Goal: Task Accomplishment & Management: Use online tool/utility

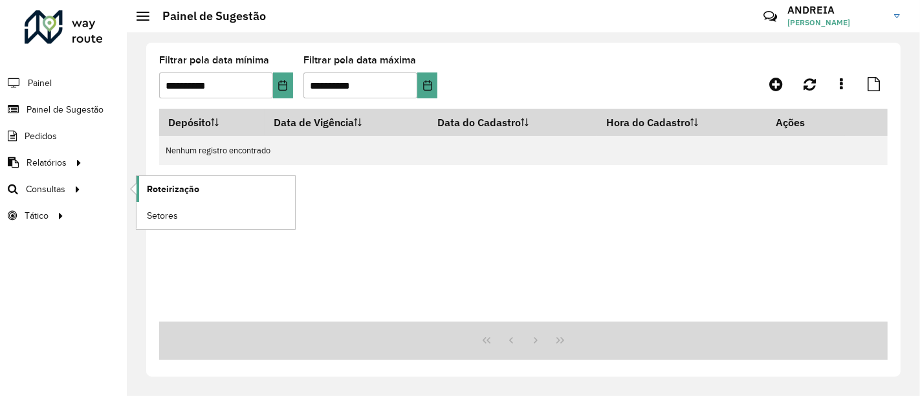
click at [182, 190] on span "Roteirização" at bounding box center [173, 190] width 52 height 14
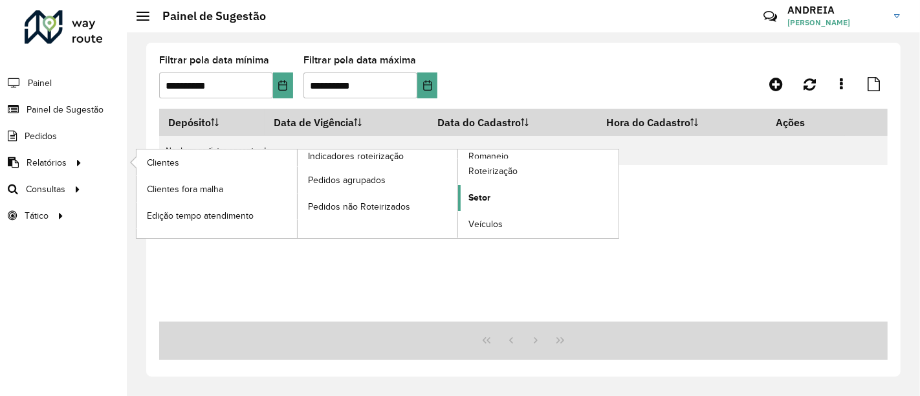
click at [498, 193] on link "Setor" at bounding box center [538, 198] width 161 height 26
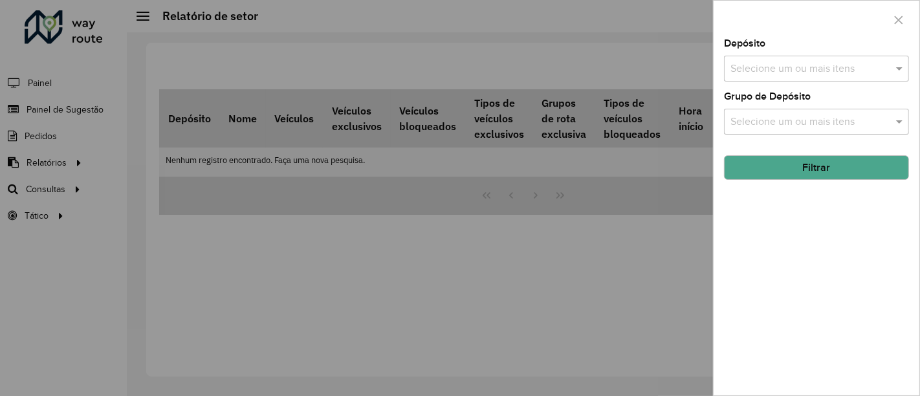
click at [804, 69] on input "text" at bounding box center [810, 69] width 166 height 16
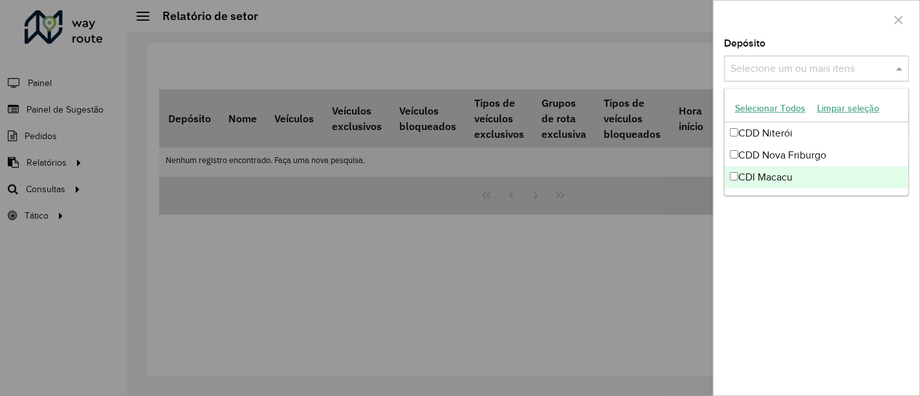
click at [793, 168] on div "CDI Macacu" at bounding box center [817, 177] width 184 height 22
drag, startPoint x: 810, startPoint y: 252, endPoint x: 804, endPoint y: 195, distance: 57.3
click at [810, 251] on div "Depósito Selecione um ou mais itens CDI Macacu × × Grupo de Depósito Selecione …" at bounding box center [817, 217] width 206 height 357
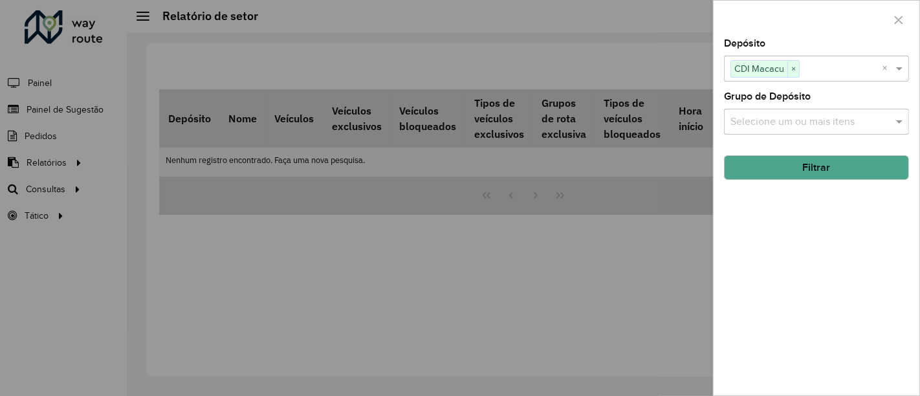
click at [808, 161] on button "Filtrar" at bounding box center [816, 167] width 185 height 25
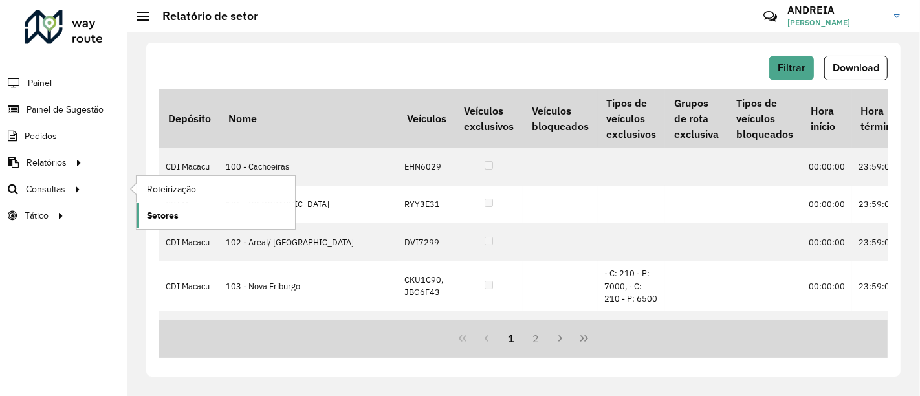
click at [170, 211] on span "Setores" at bounding box center [163, 216] width 32 height 14
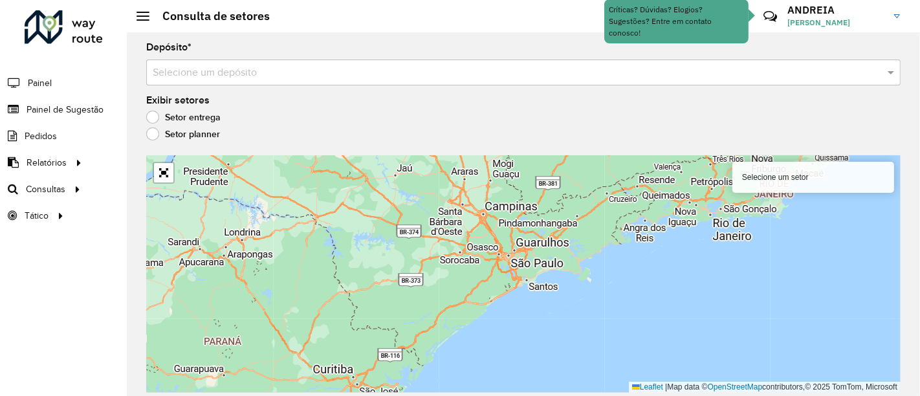
click at [238, 72] on input "text" at bounding box center [511, 73] width 716 height 16
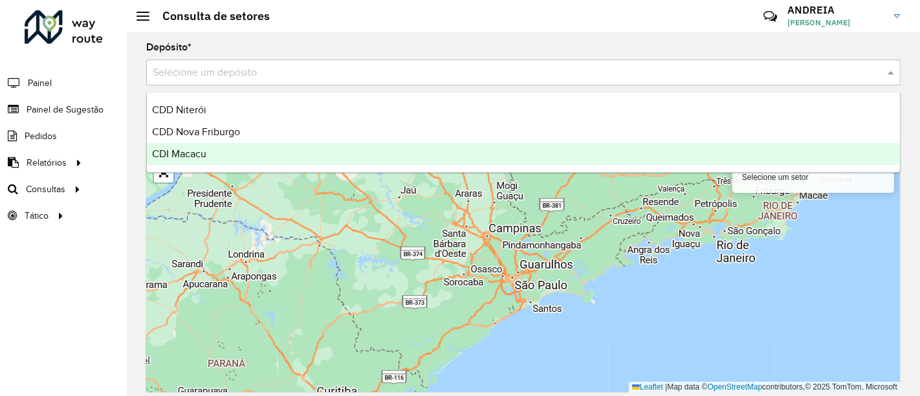
drag, startPoint x: 210, startPoint y: 147, endPoint x: 197, endPoint y: 147, distance: 13.6
click at [208, 148] on div "CDI Macacu" at bounding box center [523, 154] width 753 height 22
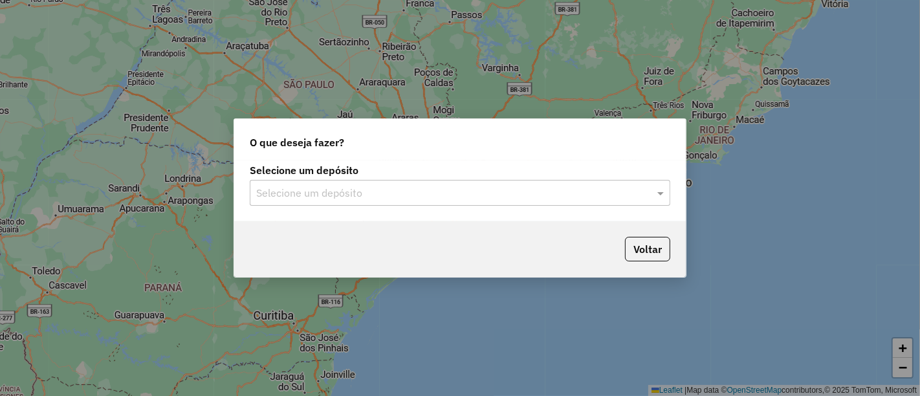
click at [283, 196] on input "text" at bounding box center [447, 194] width 382 height 16
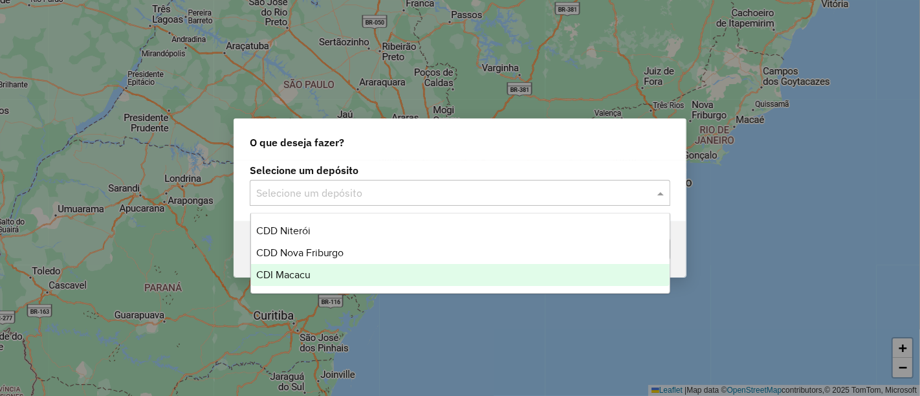
click at [300, 272] on span "CDI Macacu" at bounding box center [283, 274] width 54 height 11
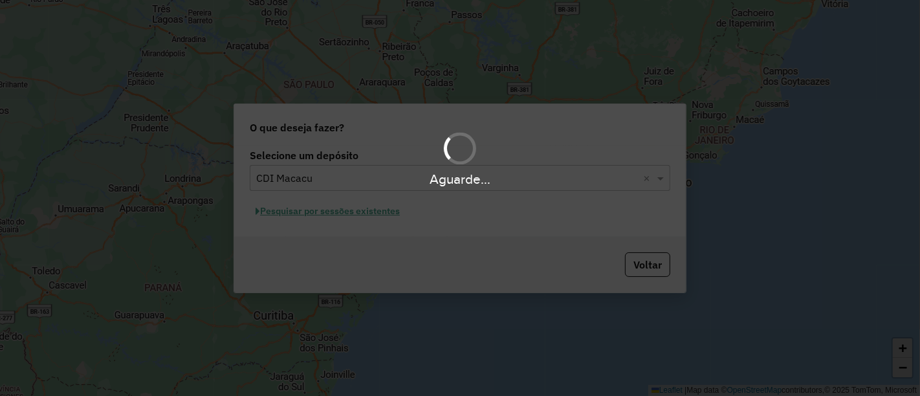
click at [300, 212] on hb-app "Aguarde... Pop-up bloqueado! Seu navegador bloqueou automáticamente a abertura …" at bounding box center [460, 198] width 920 height 396
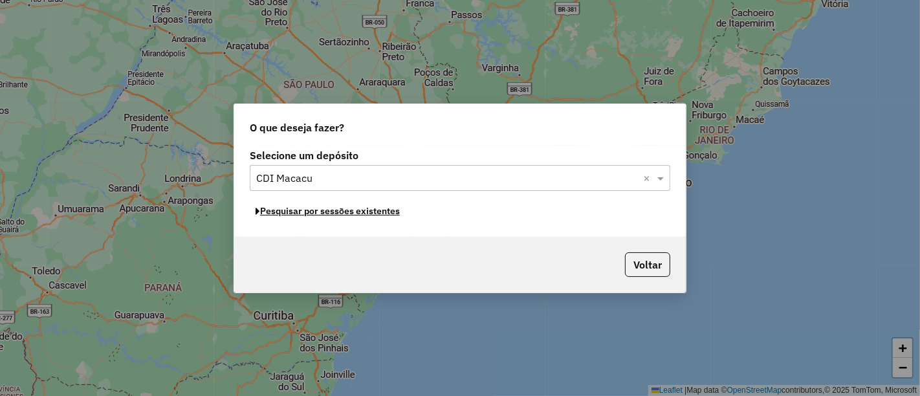
click at [300, 212] on button "Pesquisar por sessões existentes" at bounding box center [328, 211] width 156 height 20
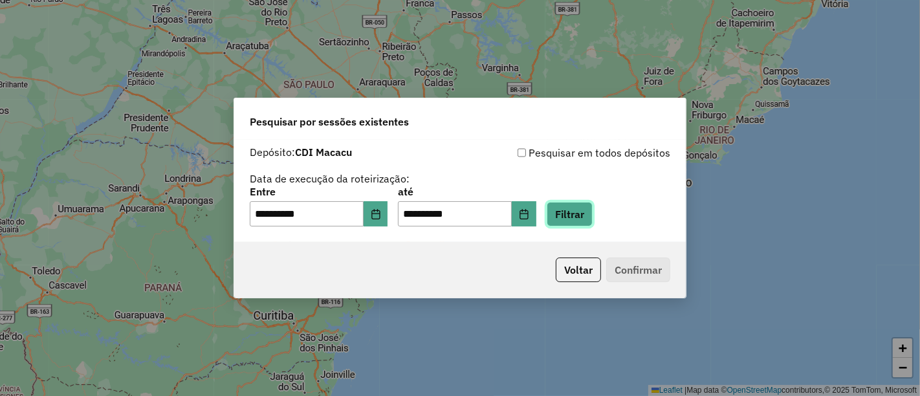
click at [584, 212] on button "Filtrar" at bounding box center [570, 214] width 46 height 25
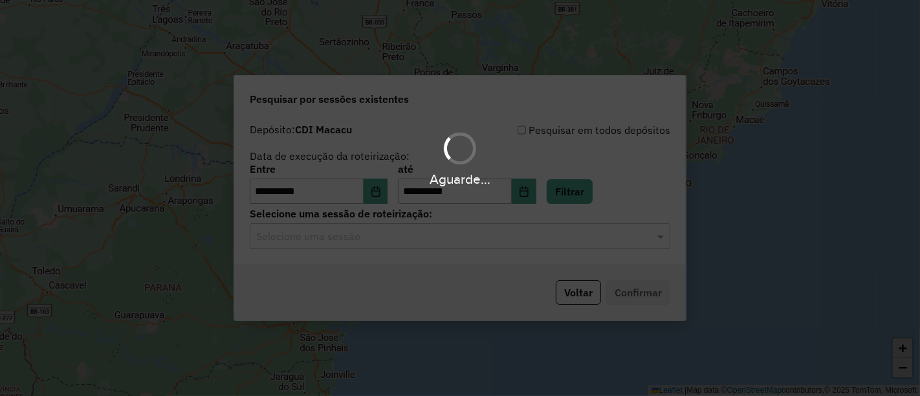
click at [355, 225] on hb-app "**********" at bounding box center [460, 198] width 920 height 396
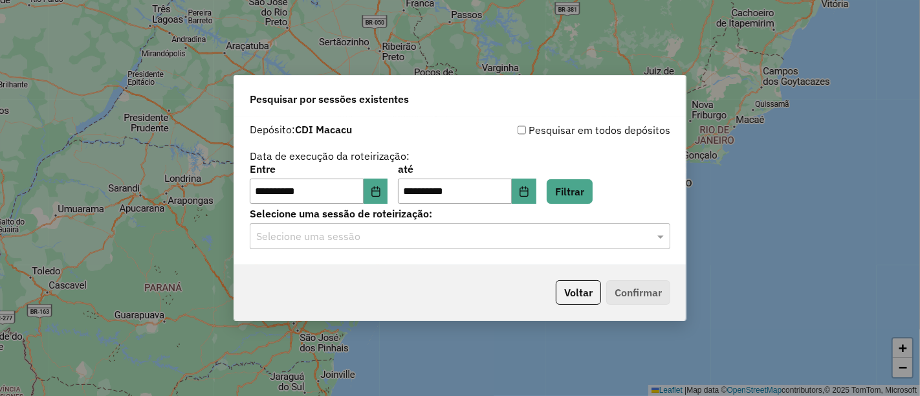
click at [349, 238] on input "text" at bounding box center [447, 237] width 382 height 16
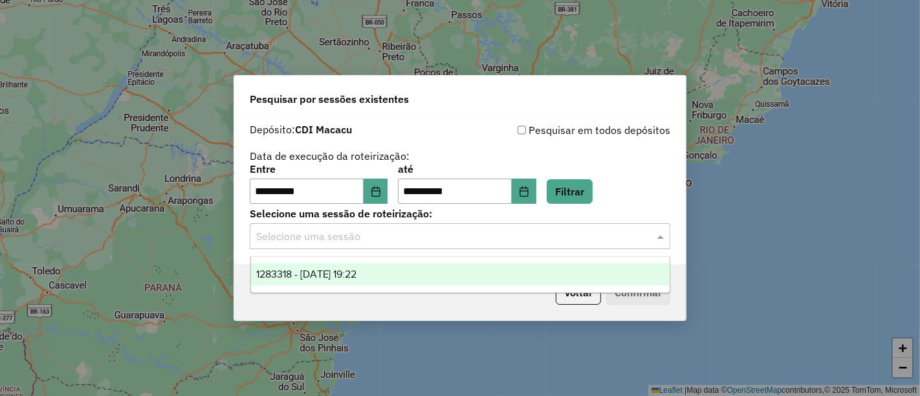
click at [357, 278] on span "1283318 - 26/09/2025 19:22" at bounding box center [306, 274] width 101 height 11
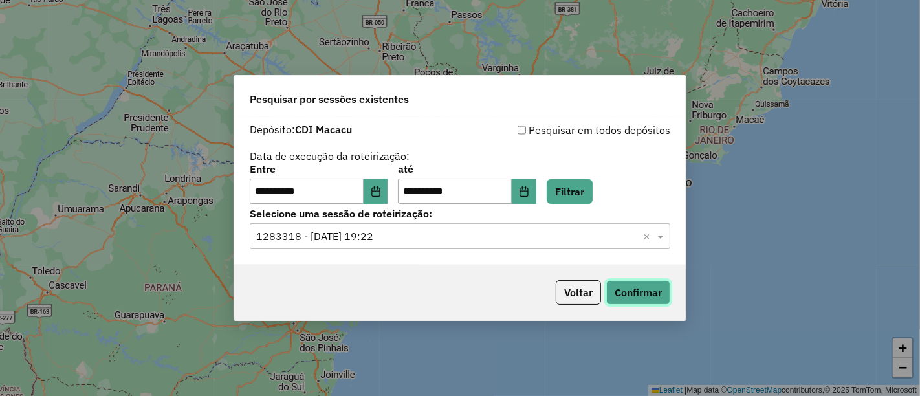
click at [637, 293] on button "Confirmar" at bounding box center [638, 292] width 64 height 25
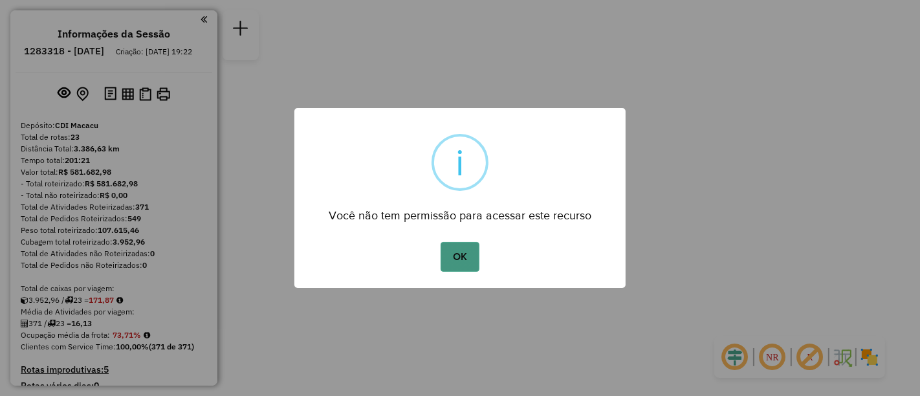
click at [466, 270] on button "OK" at bounding box center [460, 257] width 38 height 30
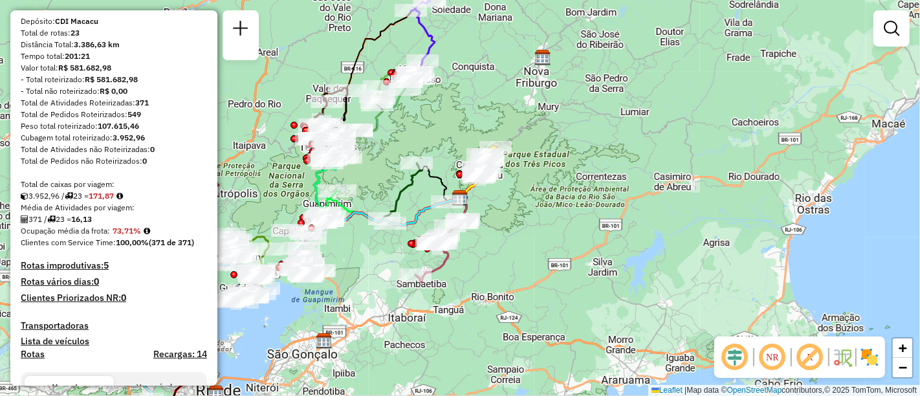
scroll to position [359, 0]
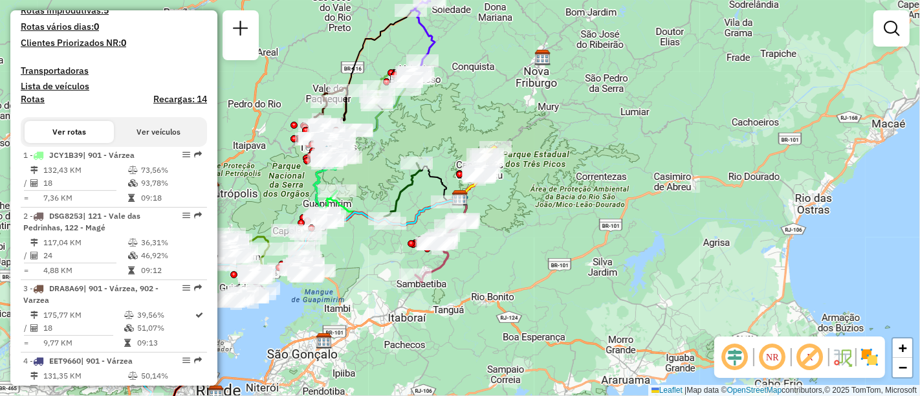
click at [887, 345] on div "Janela de atendimento Grade de atendimento Capacidade Transportadoras Veículos …" at bounding box center [460, 198] width 920 height 396
click at [881, 351] on div "NR R" at bounding box center [799, 357] width 171 height 41
click at [870, 358] on img at bounding box center [869, 357] width 21 height 21
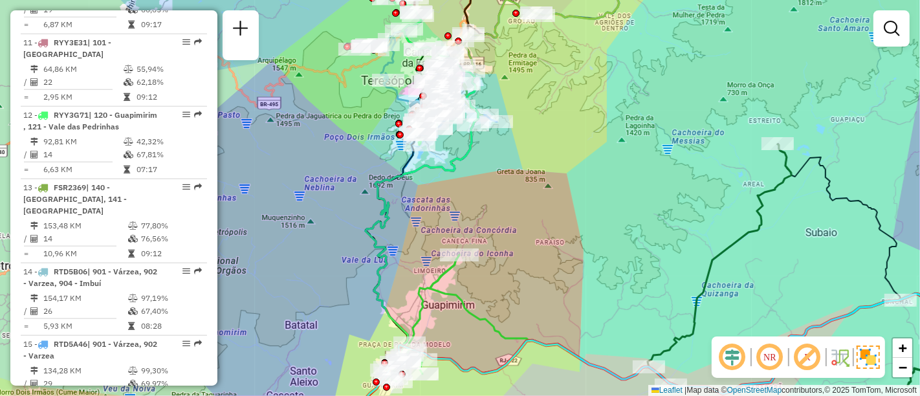
scroll to position [1294, 0]
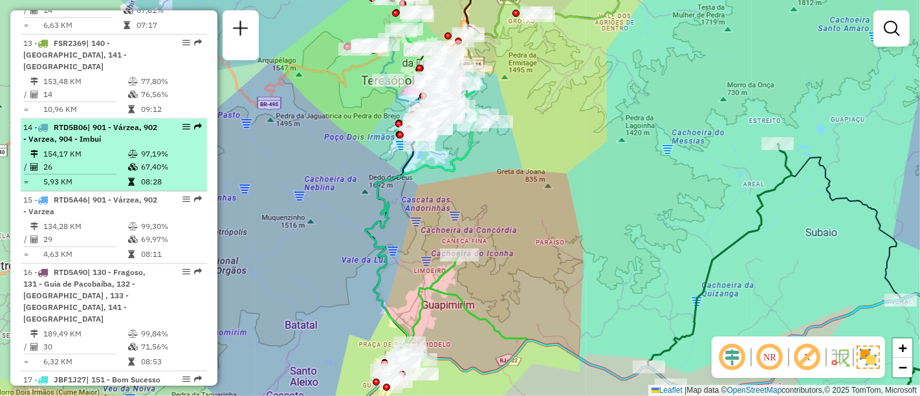
click at [146, 148] on td "97,19%" at bounding box center [170, 154] width 61 height 13
select select "**********"
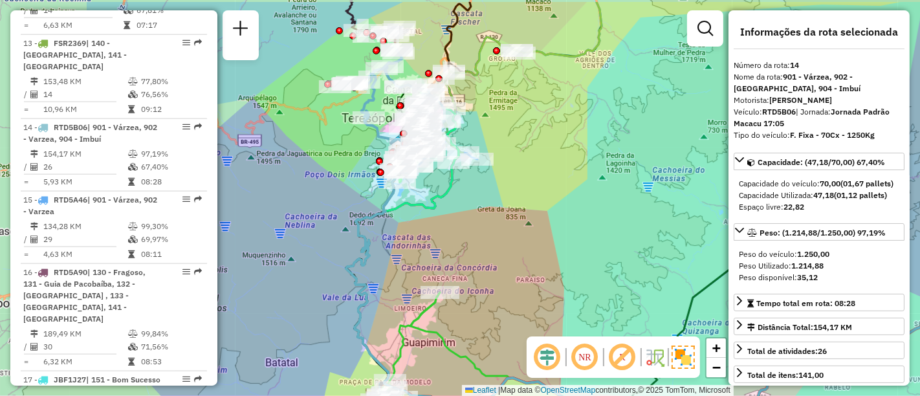
drag, startPoint x: 285, startPoint y: 140, endPoint x: 487, endPoint y: 187, distance: 207.4
click at [487, 187] on div "Janela de atendimento Grade de atendimento Capacidade Transportadoras Veículos …" at bounding box center [460, 198] width 920 height 396
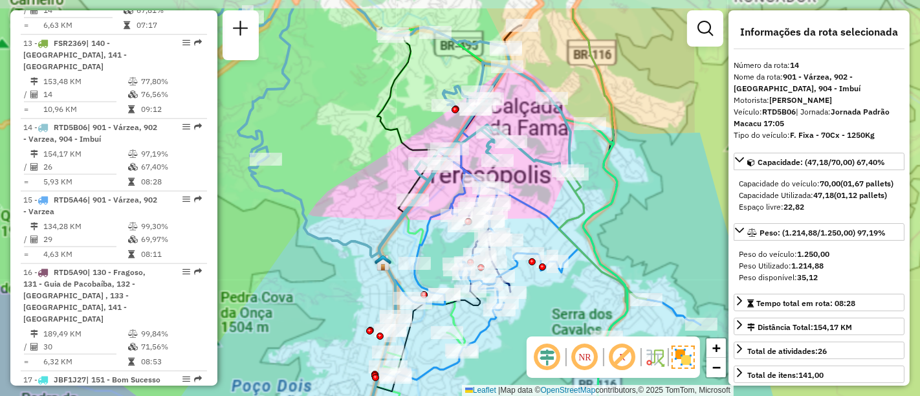
drag, startPoint x: 395, startPoint y: 102, endPoint x: 401, endPoint y: 111, distance: 10.4
click at [401, 111] on icon at bounding box center [393, 246] width 90 height 476
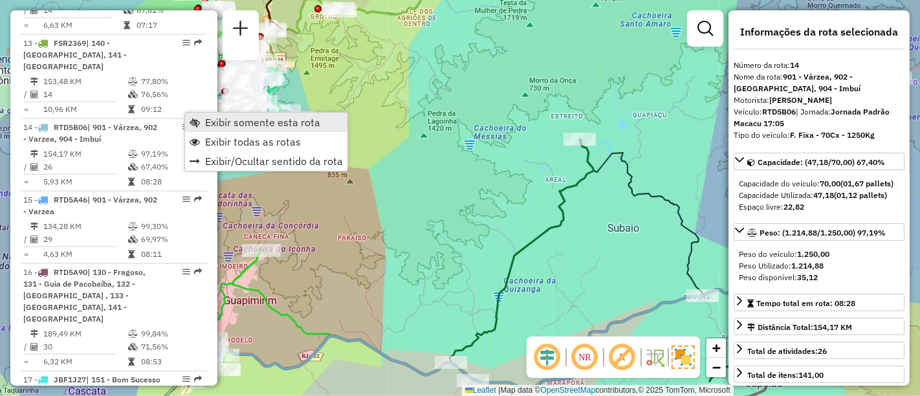
click at [205, 123] on link "Exibir somente esta rota" at bounding box center [266, 122] width 162 height 19
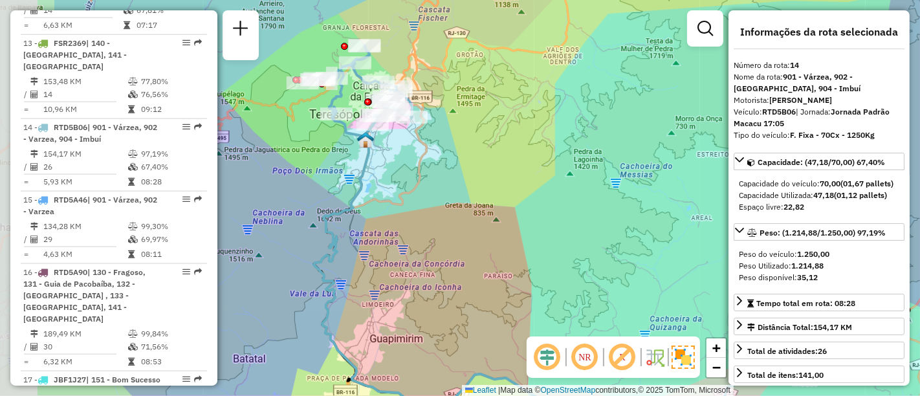
drag, startPoint x: 342, startPoint y: 147, endPoint x: 488, endPoint y: 185, distance: 150.5
click at [488, 185] on div "Janela de atendimento Grade de atendimento Capacidade Transportadoras Veículos …" at bounding box center [460, 198] width 920 height 396
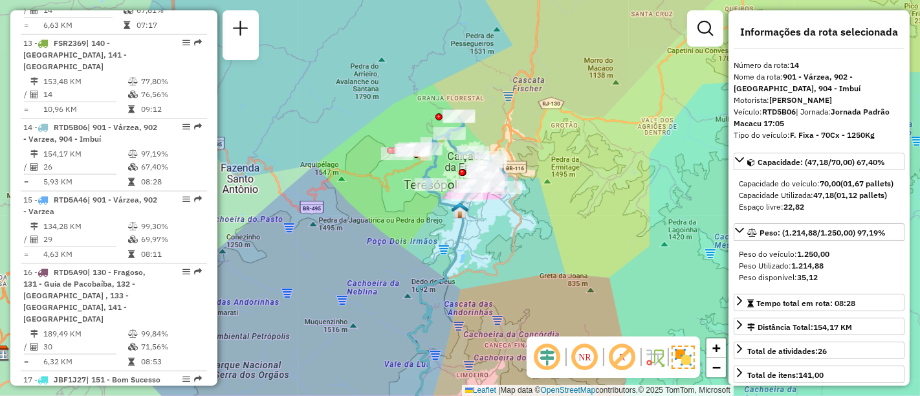
drag, startPoint x: 553, startPoint y: 157, endPoint x: 551, endPoint y: 167, distance: 10.0
click at [553, 167] on div "Janela de atendimento Grade de atendimento Capacidade Transportadoras Veículos …" at bounding box center [460, 198] width 920 height 396
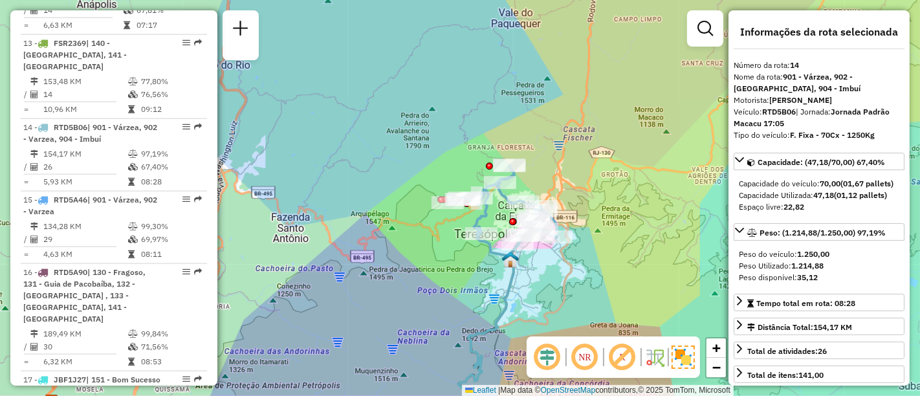
drag, startPoint x: 628, startPoint y: 228, endPoint x: 599, endPoint y: 148, distance: 85.6
click at [600, 149] on div "Janela de atendimento Grade de atendimento Capacidade Transportadoras Veículos …" at bounding box center [460, 198] width 920 height 396
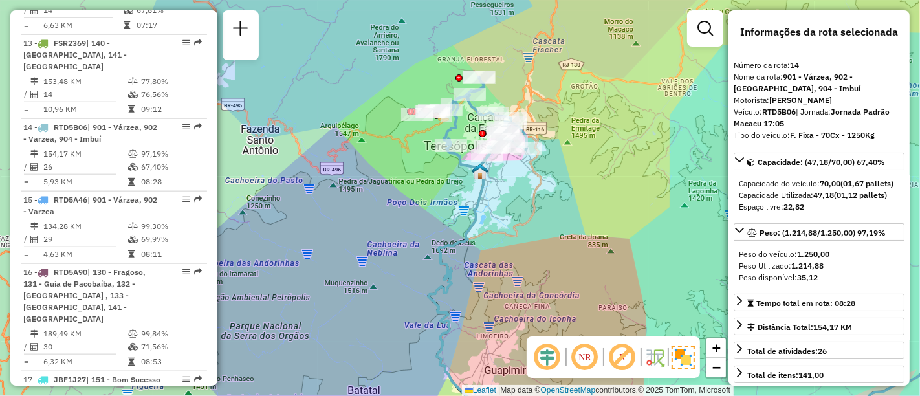
click at [687, 366] on img at bounding box center [683, 357] width 23 height 23
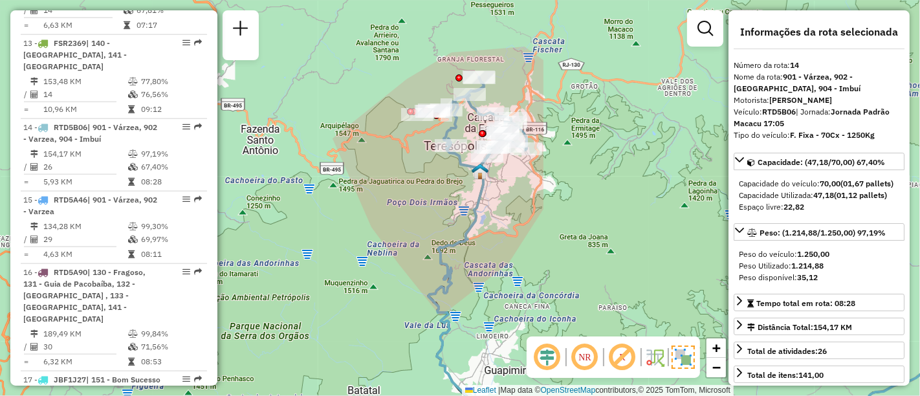
click at [687, 366] on img at bounding box center [683, 357] width 23 height 23
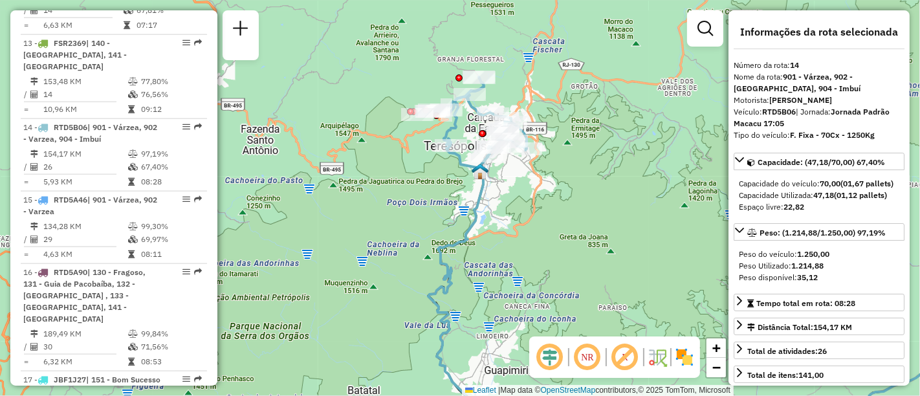
click at [687, 366] on img at bounding box center [684, 357] width 21 height 21
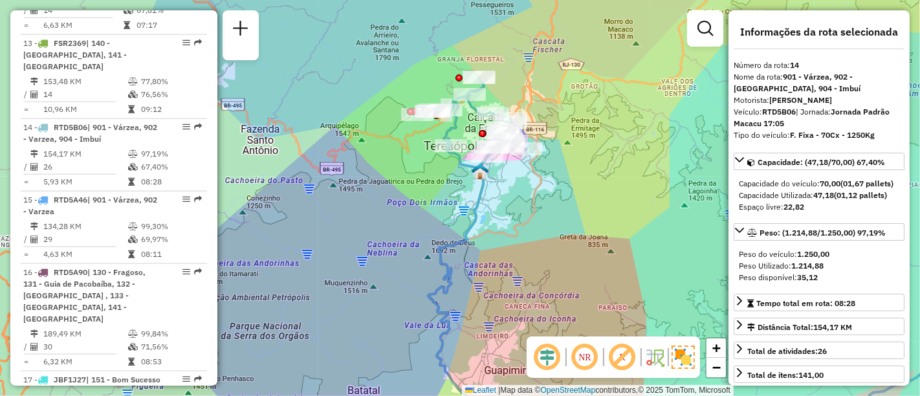
click at [603, 273] on div "Janela de atendimento Grade de atendimento Capacidade Transportadoras Veículos …" at bounding box center [460, 198] width 920 height 396
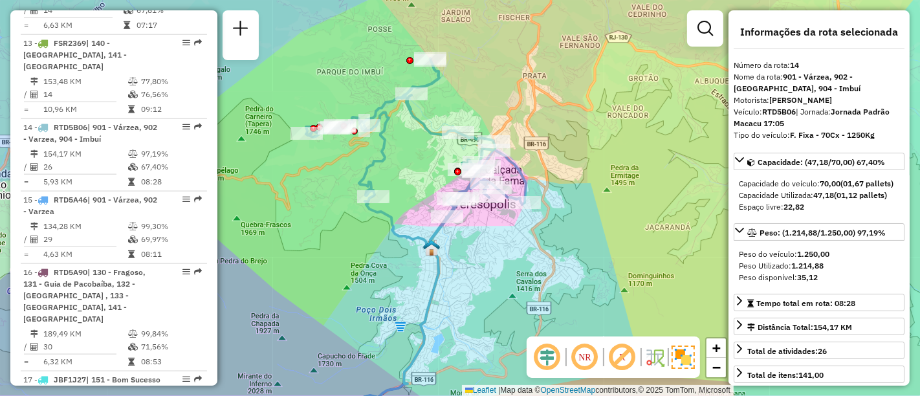
drag, startPoint x: 593, startPoint y: 199, endPoint x: 609, endPoint y: 195, distance: 16.0
click at [609, 195] on div "Janela de atendimento Grade de atendimento Capacidade Transportadoras Veículos …" at bounding box center [460, 198] width 920 height 396
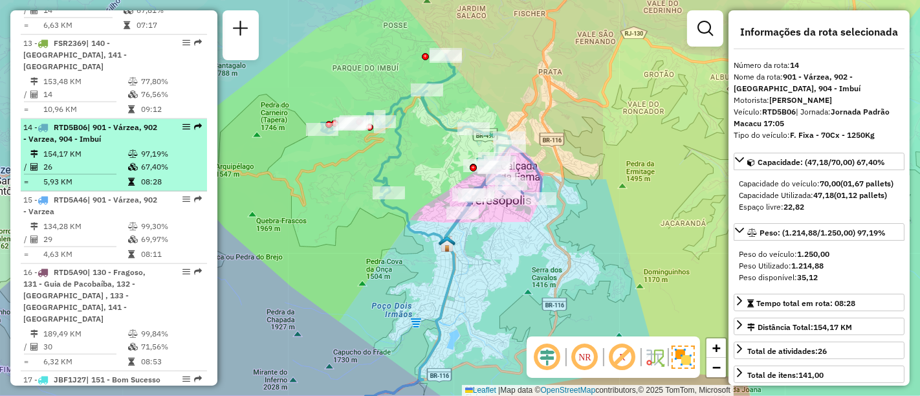
click at [159, 122] on div "14 - RTD5B06 | 901 - Várzea, 902 - Varzea, 904 - Imbuí" at bounding box center [113, 133] width 181 height 23
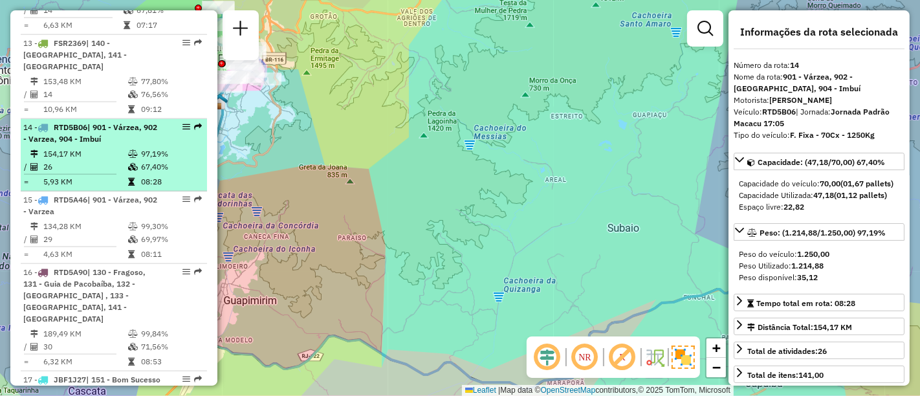
click at [156, 122] on div "14 - RTD5B06 | 901 - Várzea, 902 - Varzea, 904 - Imbuí" at bounding box center [91, 133] width 137 height 23
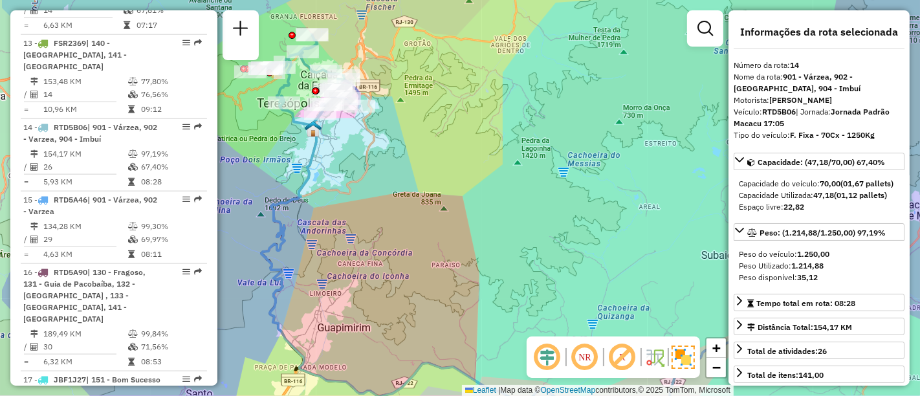
drag, startPoint x: 270, startPoint y: 114, endPoint x: 371, endPoint y: 142, distance: 105.5
click at [371, 142] on div "Janela de atendimento Grade de atendimento Capacidade Transportadoras Veículos …" at bounding box center [460, 198] width 920 height 396
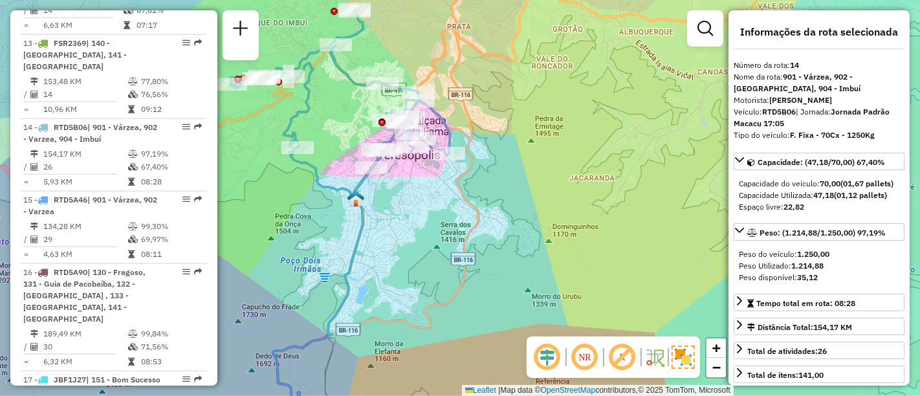
click at [368, 92] on icon at bounding box center [340, 102] width 220 height 187
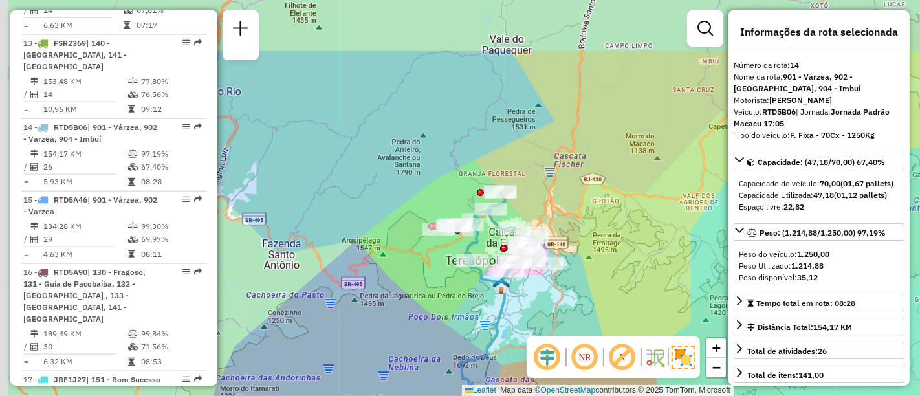
click at [579, 194] on div "Janela de atendimento Grade de atendimento Capacidade Transportadoras Veículos …" at bounding box center [460, 198] width 920 height 396
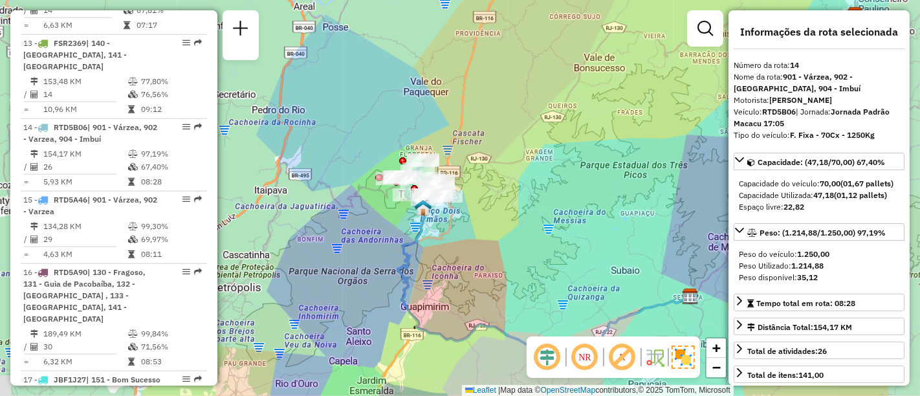
drag, startPoint x: 575, startPoint y: 162, endPoint x: 448, endPoint y: 114, distance: 135.8
click at [448, 114] on div "Janela de atendimento Grade de atendimento Capacidade Transportadoras Veículos …" at bounding box center [460, 198] width 920 height 396
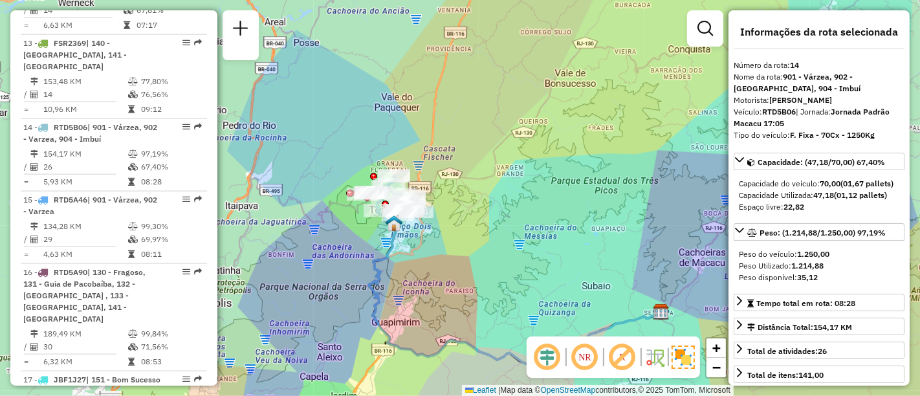
drag, startPoint x: 300, startPoint y: 156, endPoint x: 320, endPoint y: 217, distance: 64.7
click at [320, 217] on div "Janela de atendimento Grade de atendimento Capacidade Transportadoras Veículos …" at bounding box center [460, 198] width 920 height 396
